Goal: Find specific page/section: Find specific page/section

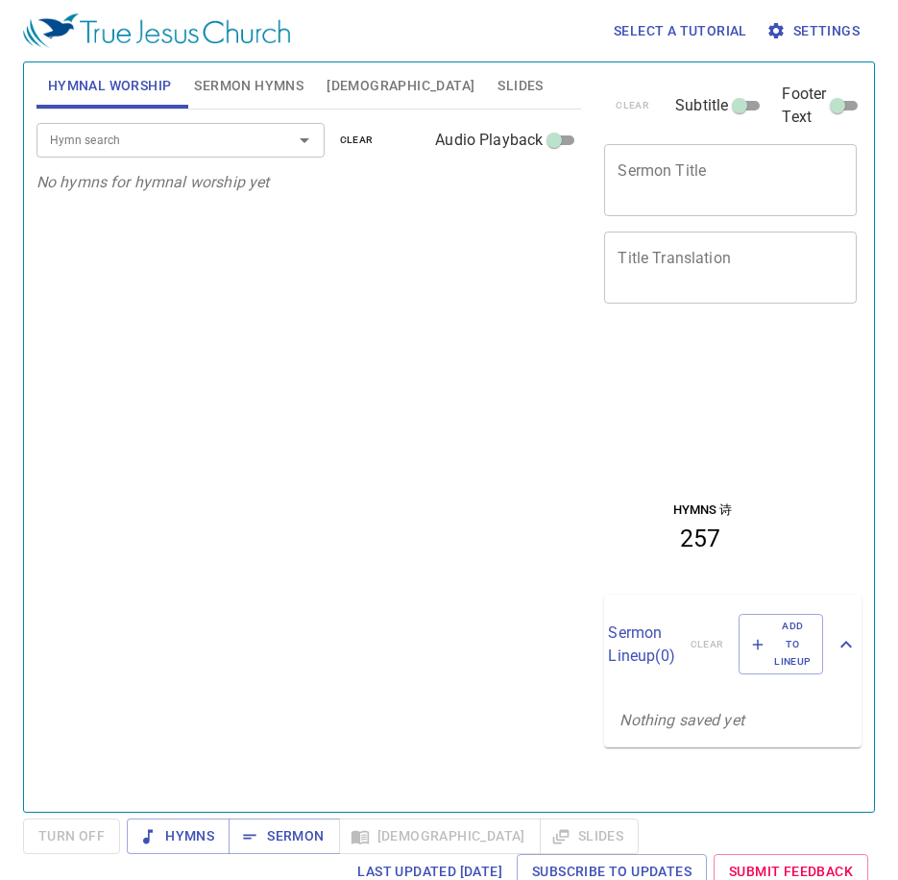
click at [166, 705] on div "Hymn search Hymn search clear Audio Playback No hymns for hymnal worship yet" at bounding box center [310, 453] width 546 height 686
click at [195, 137] on input "Hymn search" at bounding box center [152, 140] width 220 height 22
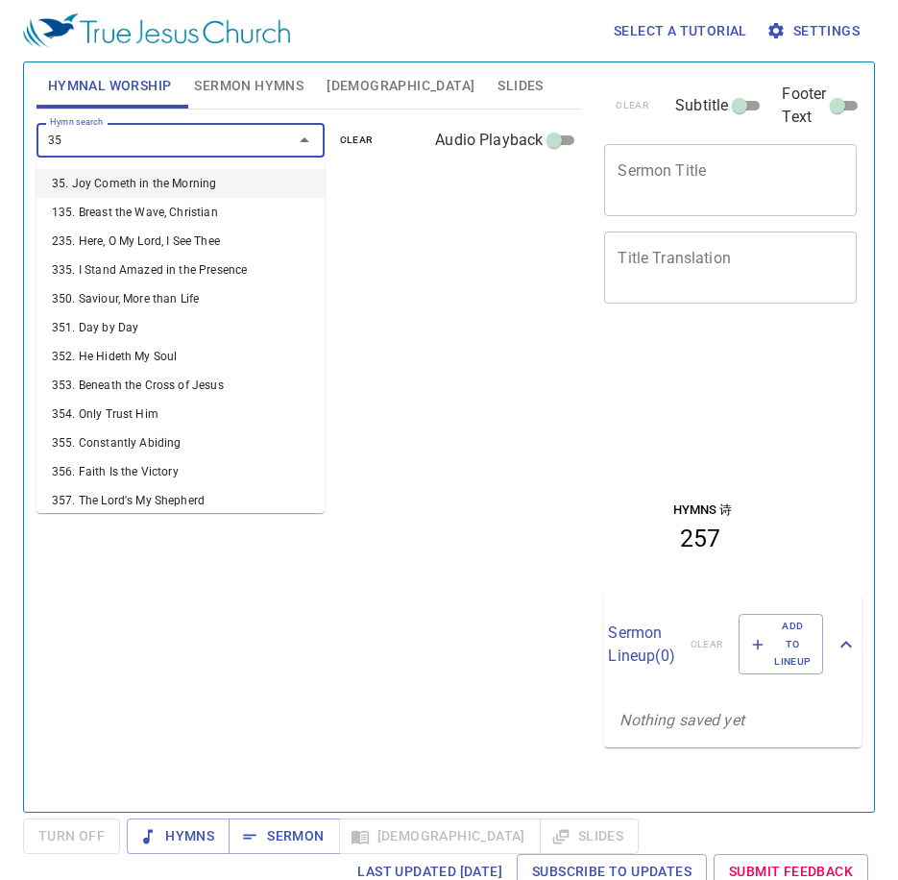
type input "358"
type input "353"
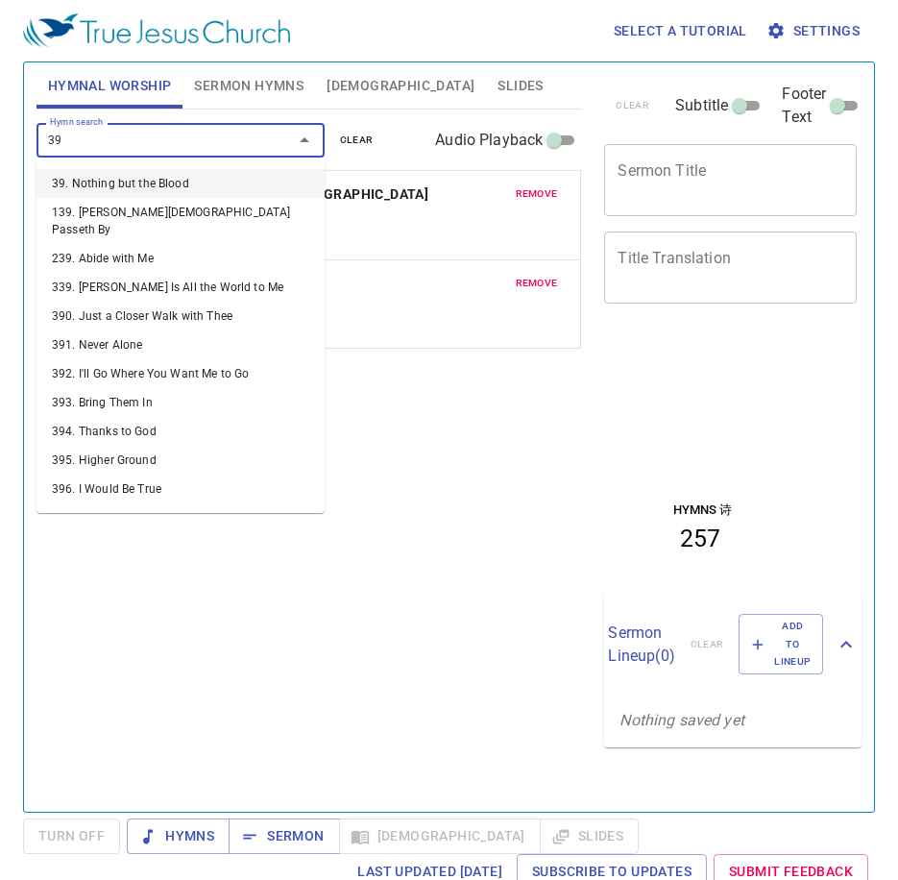
type input "398"
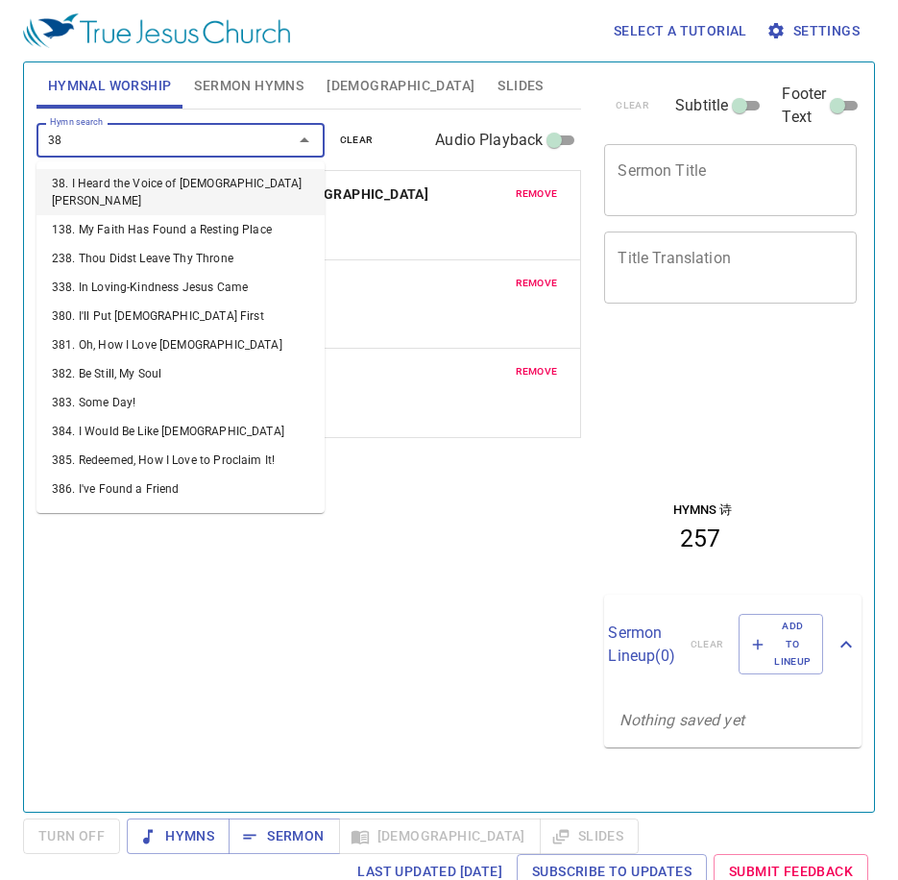
type input "388"
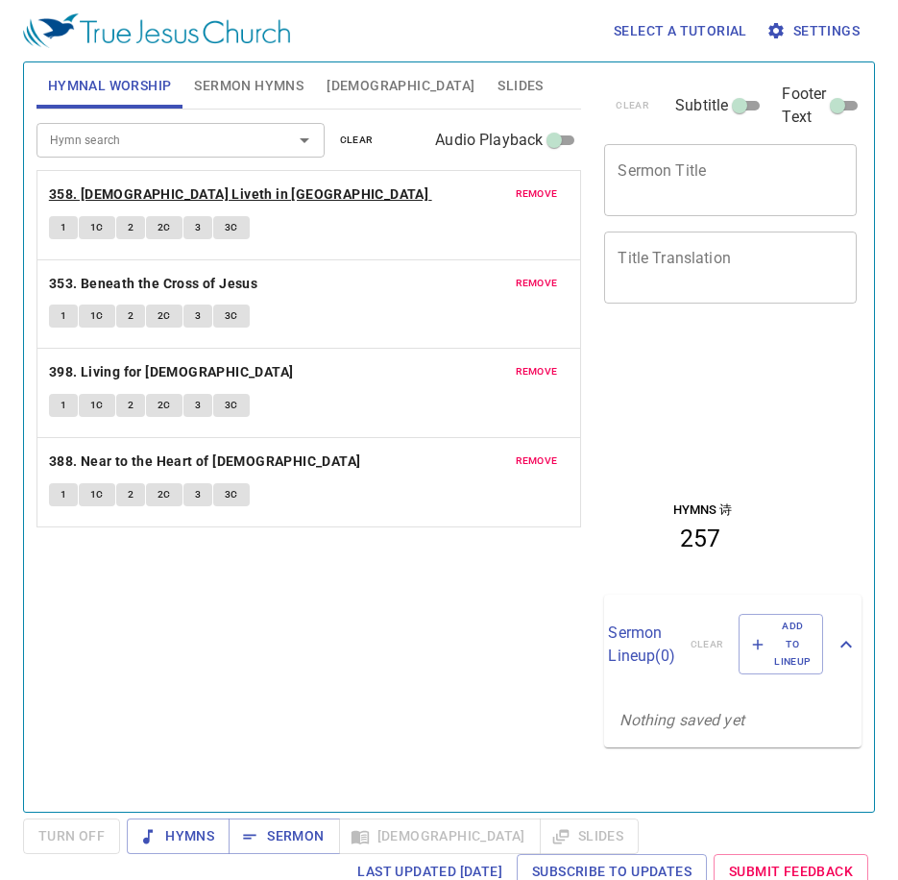
click at [172, 187] on b "358. [DEMOGRAPHIC_DATA] Liveth in [GEOGRAPHIC_DATA]" at bounding box center [239, 195] width 380 height 24
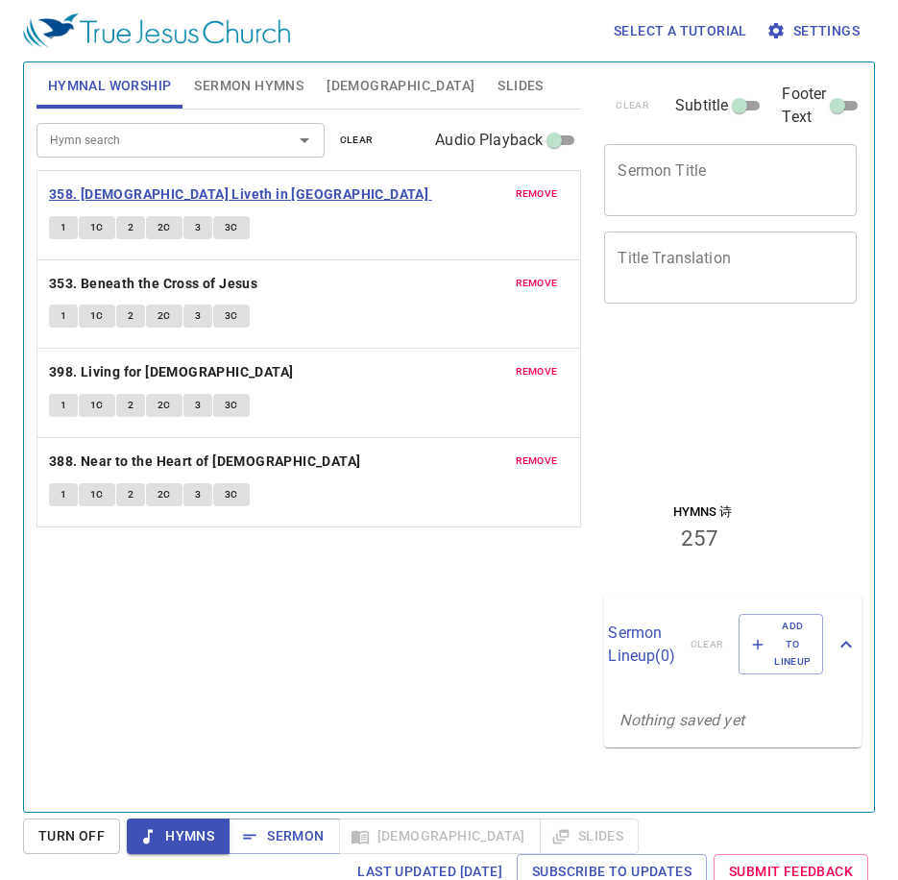
click at [183, 188] on b "358. [DEMOGRAPHIC_DATA] Liveth in [GEOGRAPHIC_DATA]" at bounding box center [239, 195] width 380 height 24
click at [53, 223] on button "1" at bounding box center [63, 227] width 29 height 23
click at [164, 609] on div "Hymn search Hymn search clear Audio Playback remove 358. Christ Liveth in Me 1 …" at bounding box center [310, 453] width 546 height 686
drag, startPoint x: 260, startPoint y: 674, endPoint x: 213, endPoint y: 652, distance: 51.6
click at [260, 672] on div "Hymn search Hymn search clear Audio Playback remove 358. Christ Liveth in Me 1 …" at bounding box center [310, 453] width 546 height 686
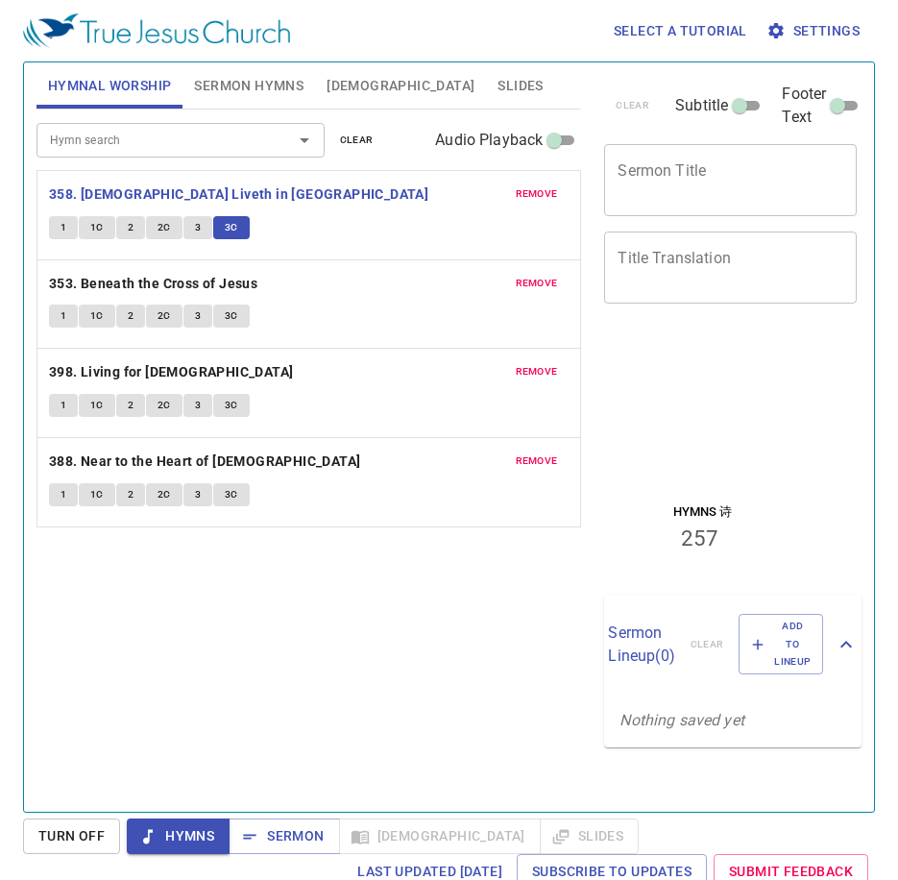
click at [58, 318] on button "1" at bounding box center [63, 316] width 29 height 23
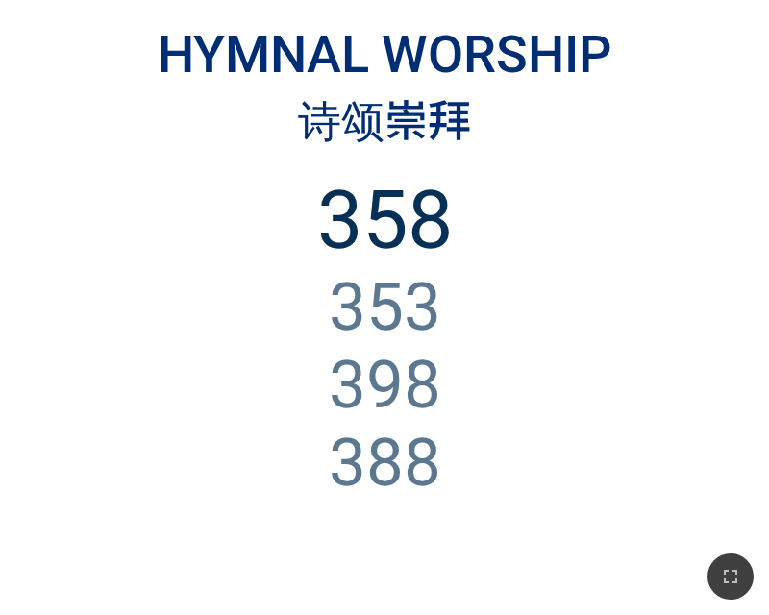
drag, startPoint x: 501, startPoint y: 146, endPoint x: 590, endPoint y: 109, distance: 96.9
click at [590, 109] on div "诗颂崇拜" at bounding box center [384, 117] width 721 height 62
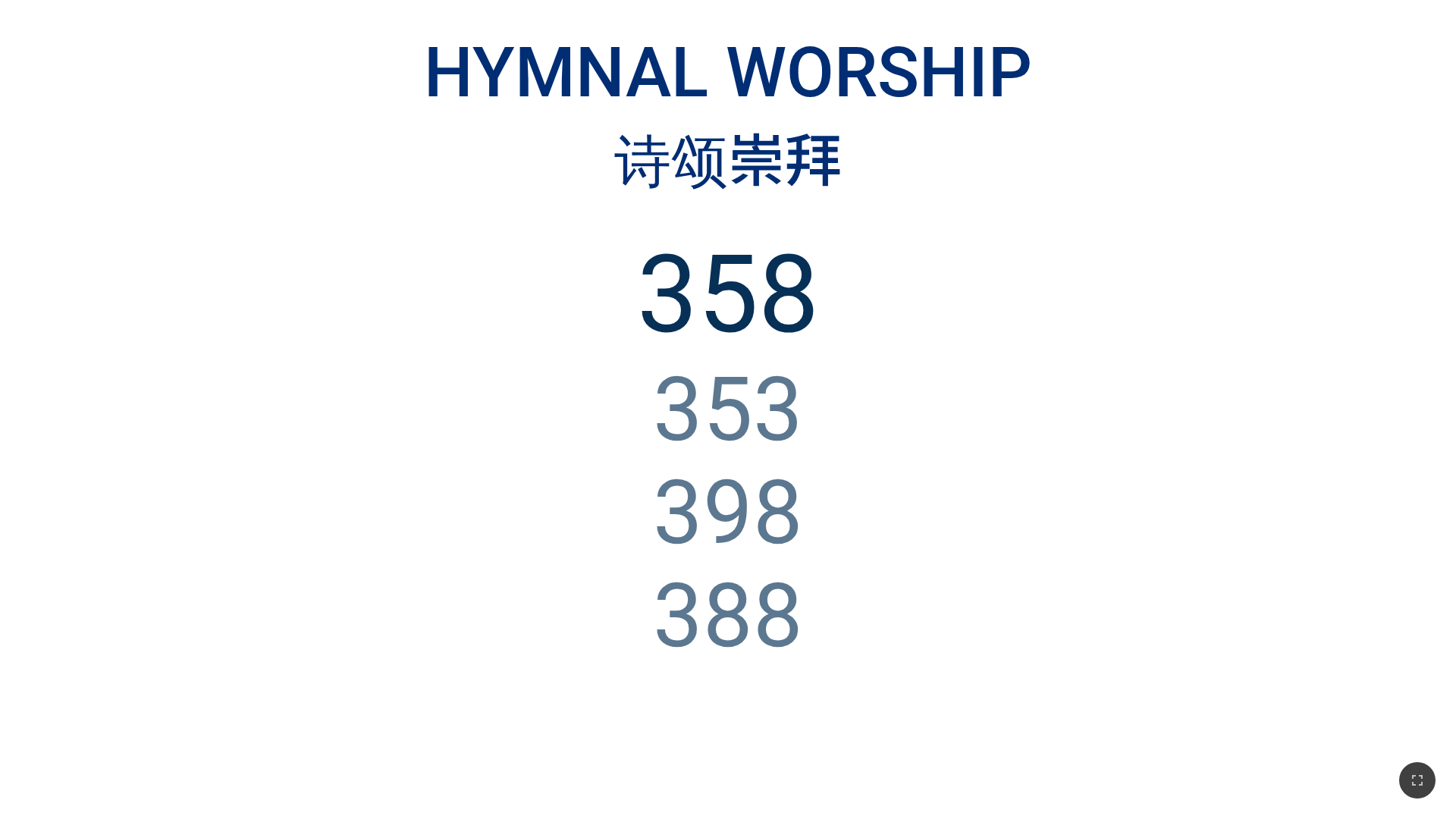
click at [606, 301] on ol "358 353 398 388" at bounding box center [728, 500] width 1391 height 539
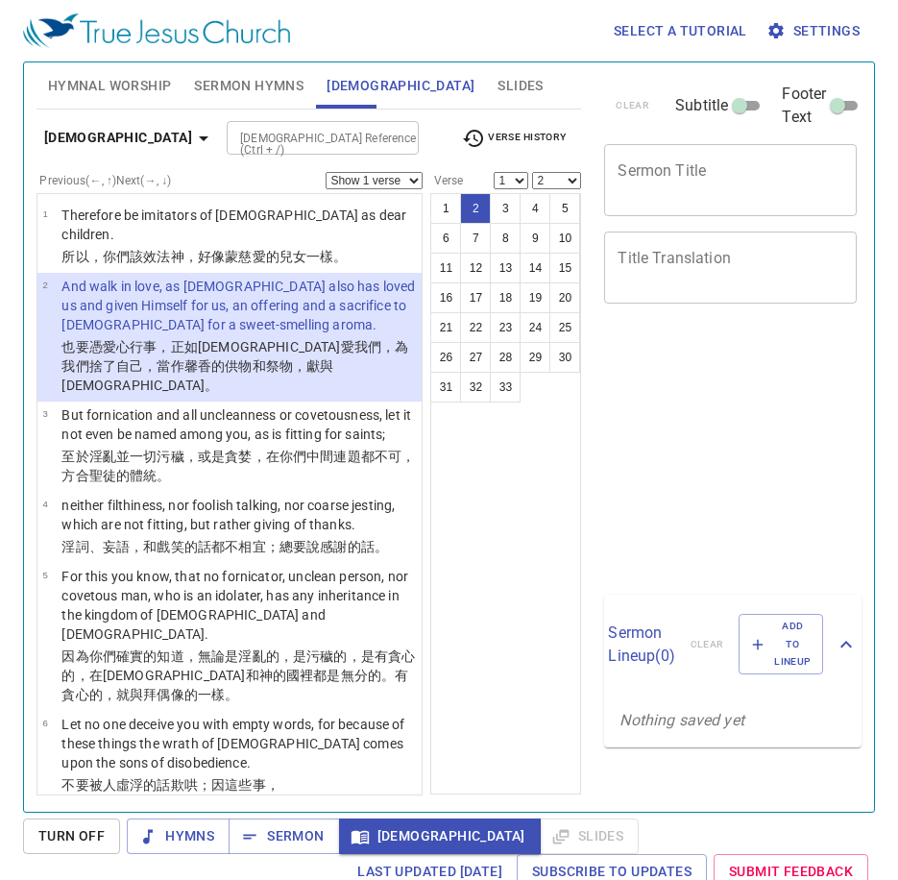
select select "2"
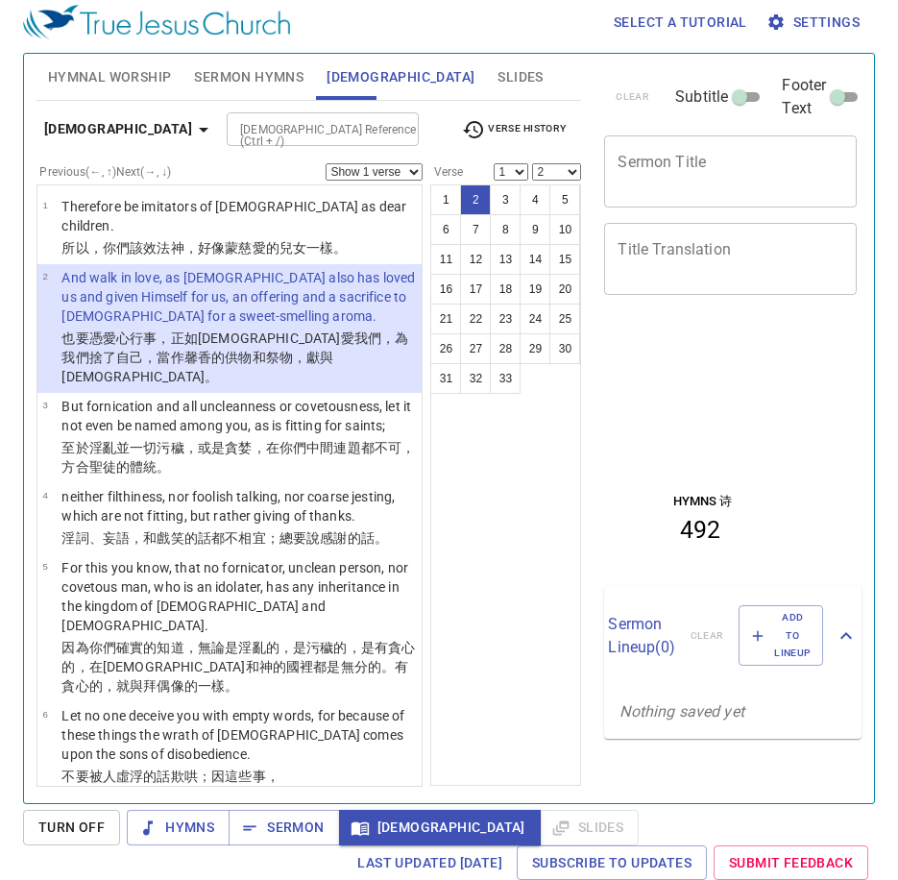
scroll to position [9, 0]
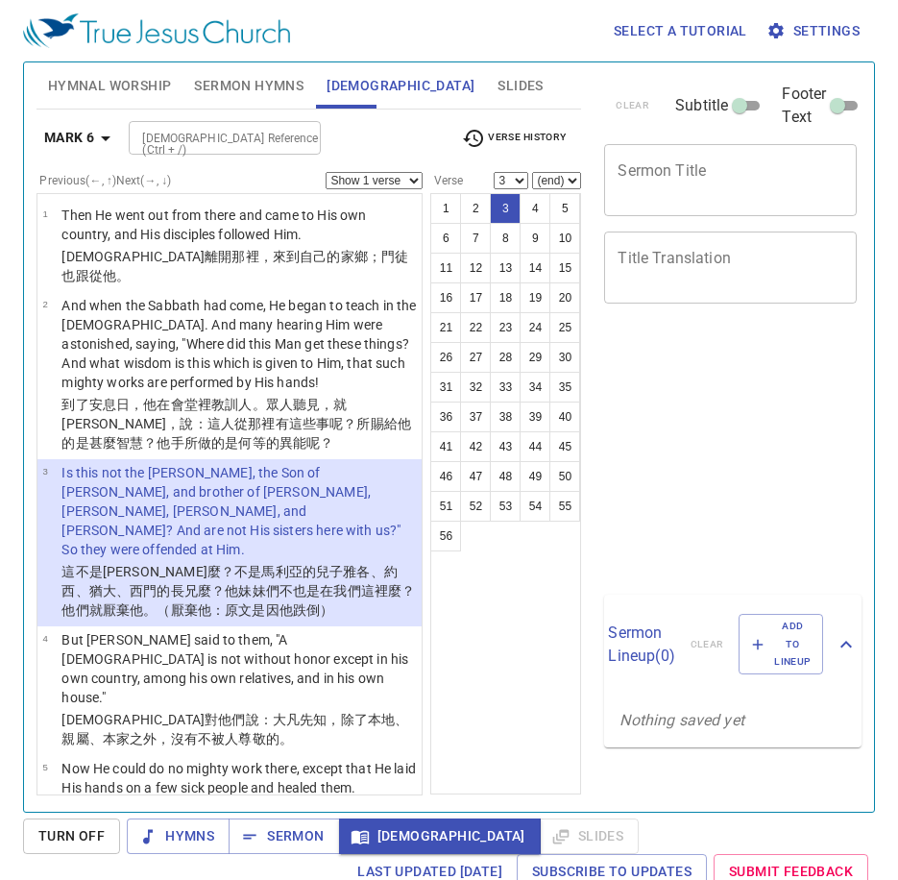
select select "3"
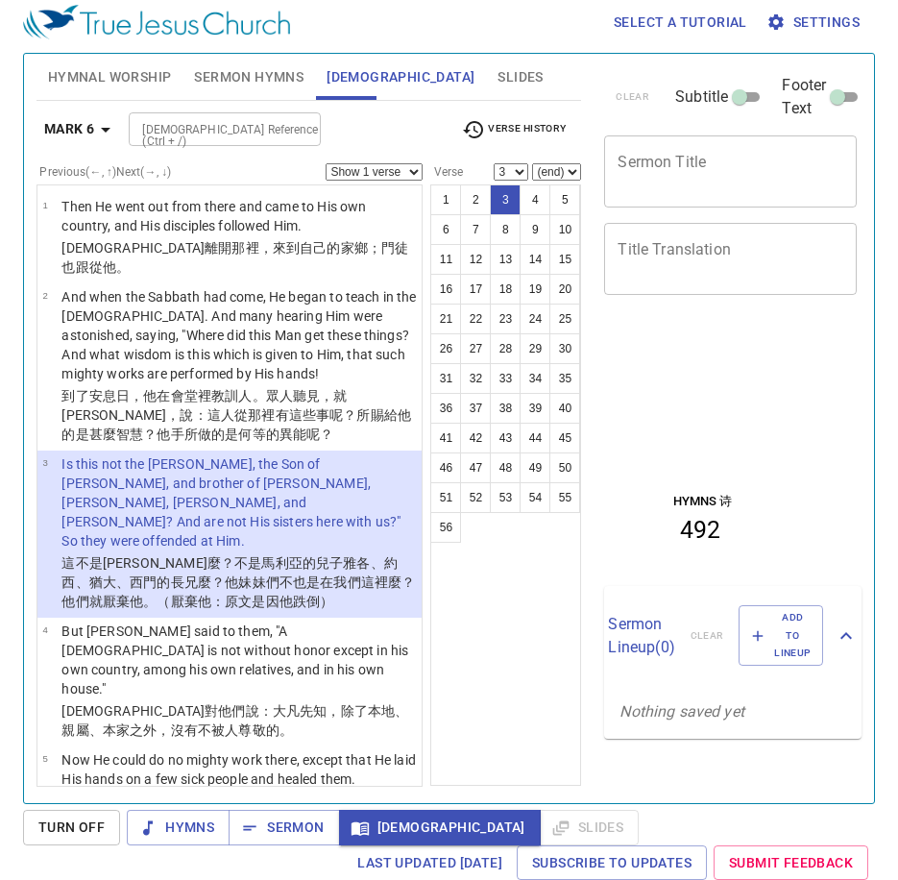
scroll to position [9, 0]
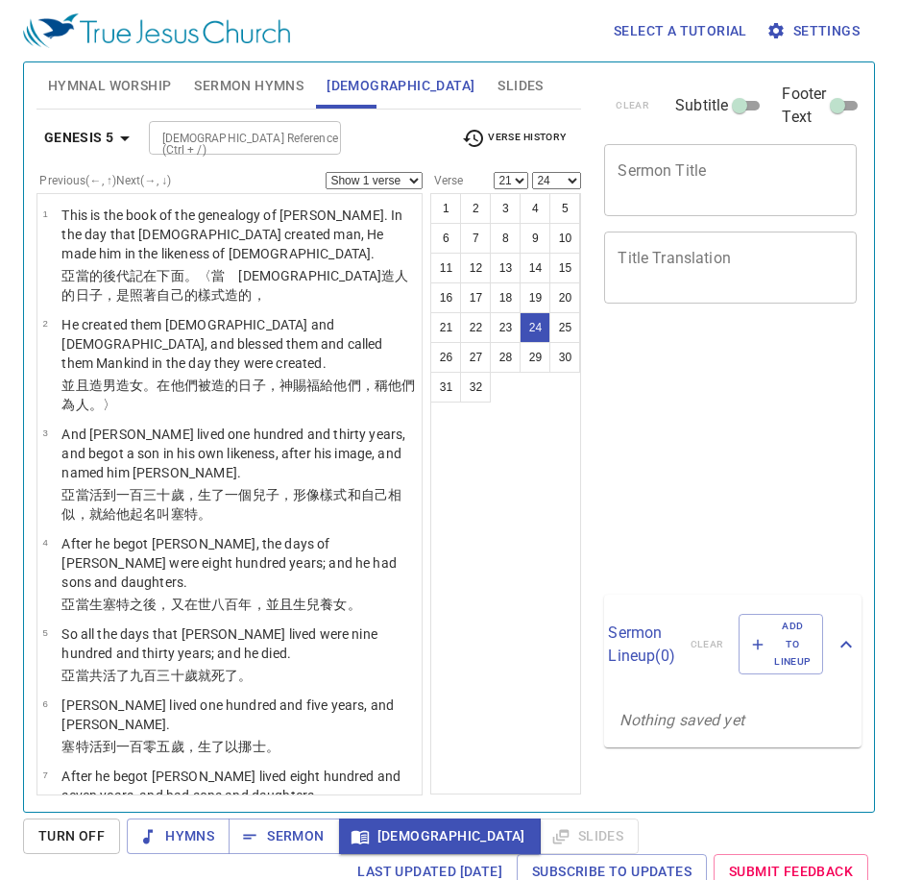
select select "21"
select select "24"
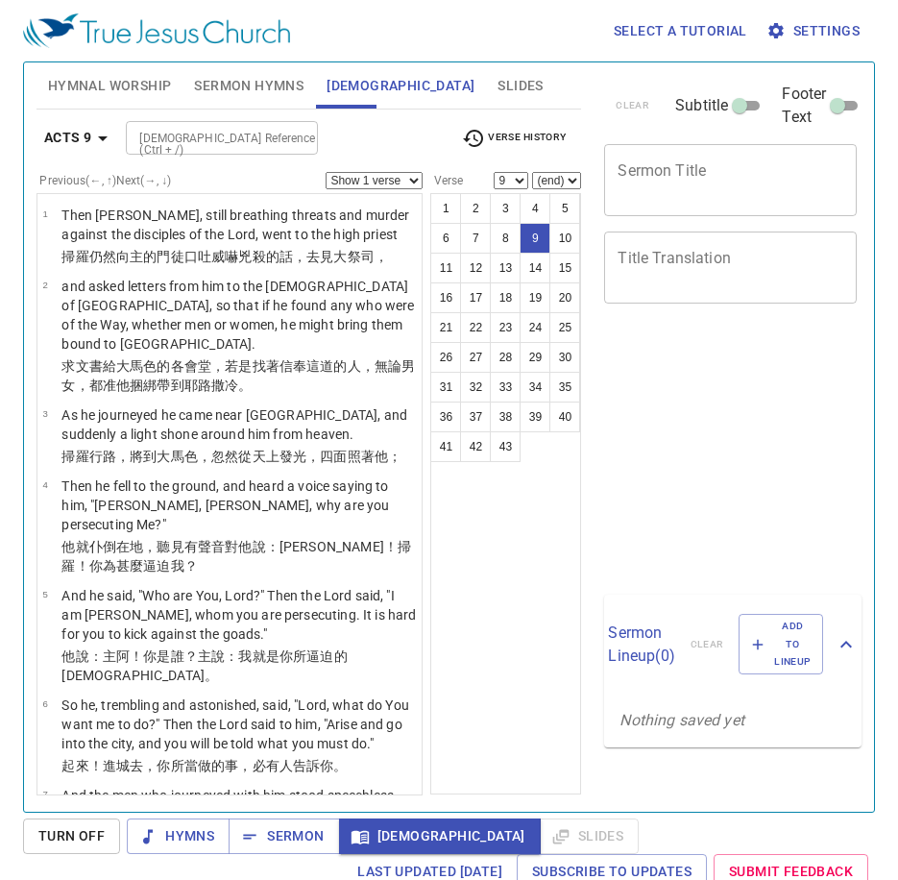
select select "9"
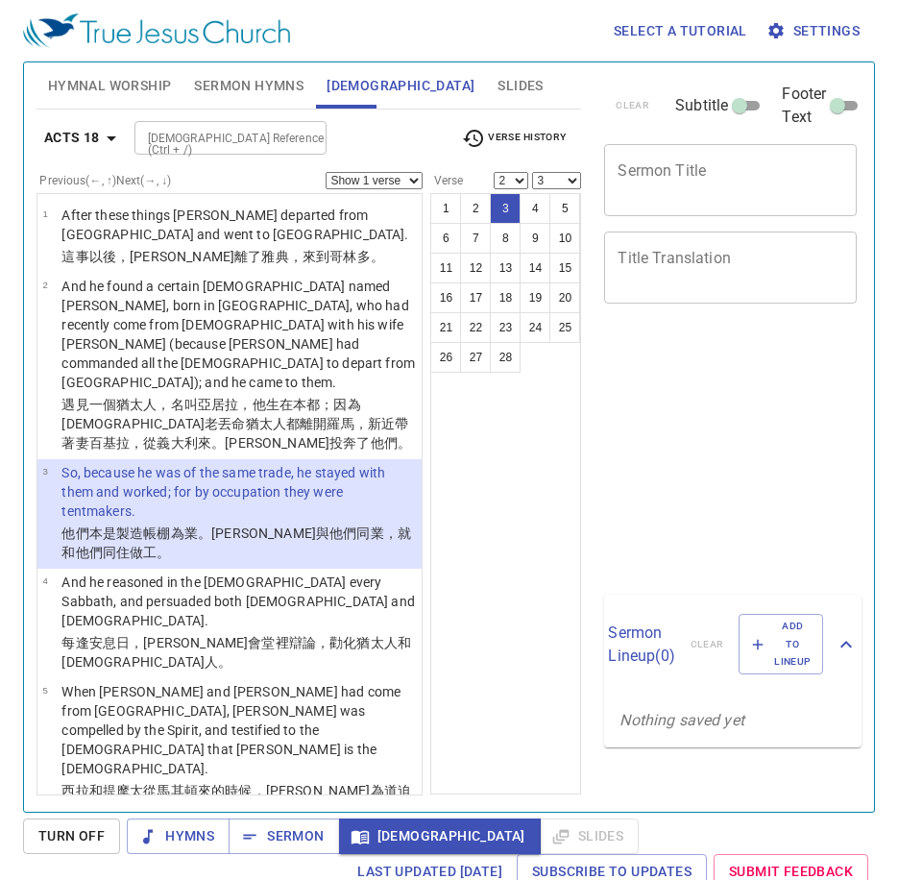
select select "2"
select select "3"
select select "2"
select select "3"
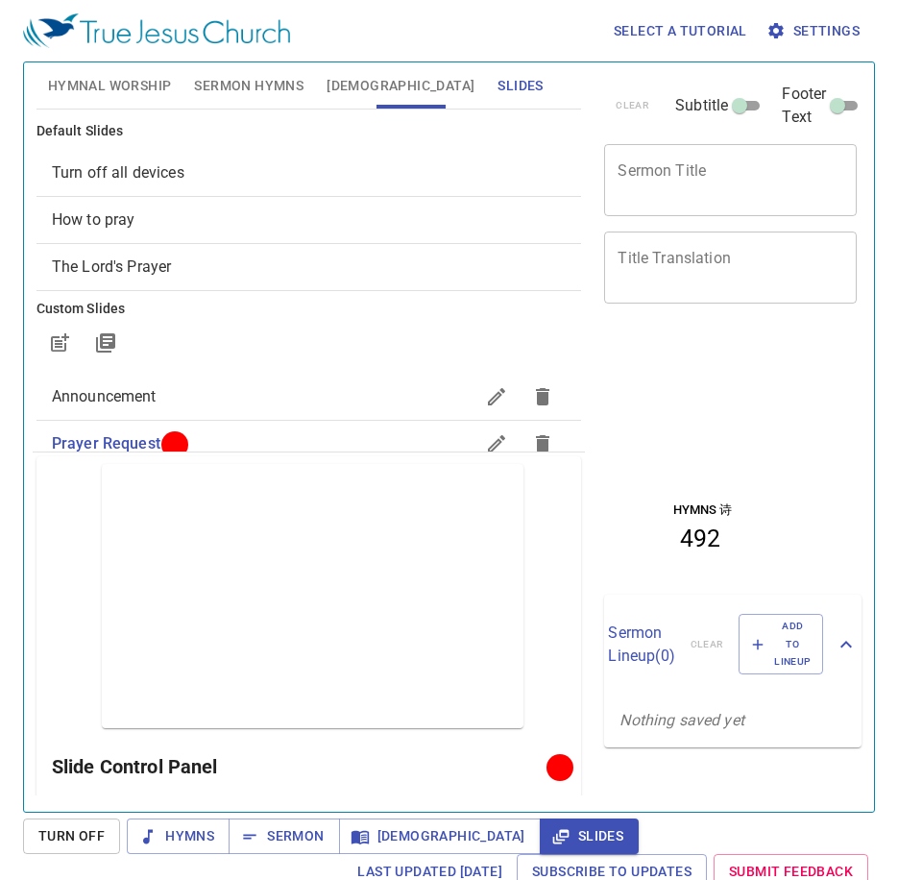
scroll to position [96, 0]
